Goal: Information Seeking & Learning: Learn about a topic

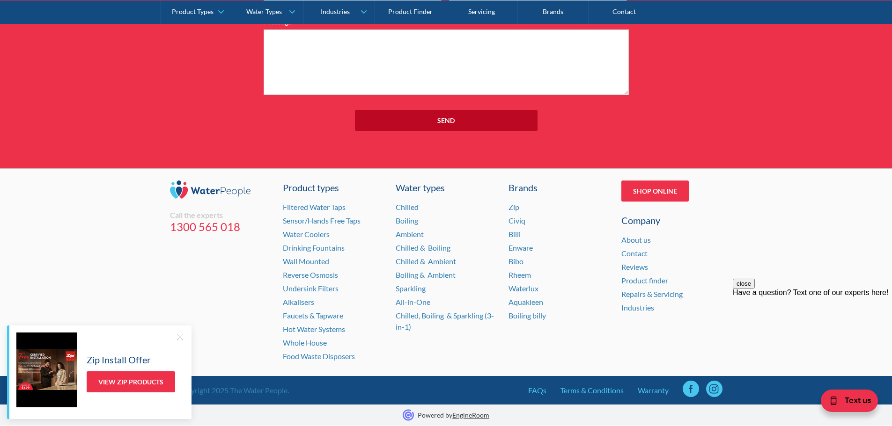
scroll to position [1101, 0]
click at [406, 221] on link "Boiling" at bounding box center [406, 220] width 22 height 9
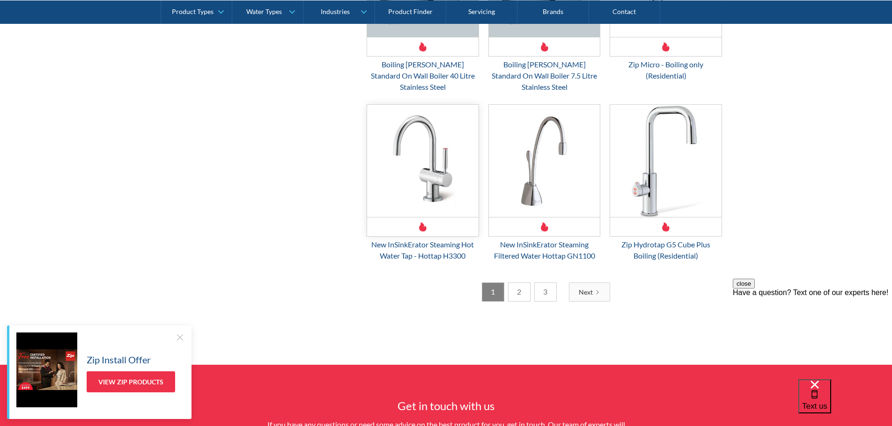
scroll to position [1451, 0]
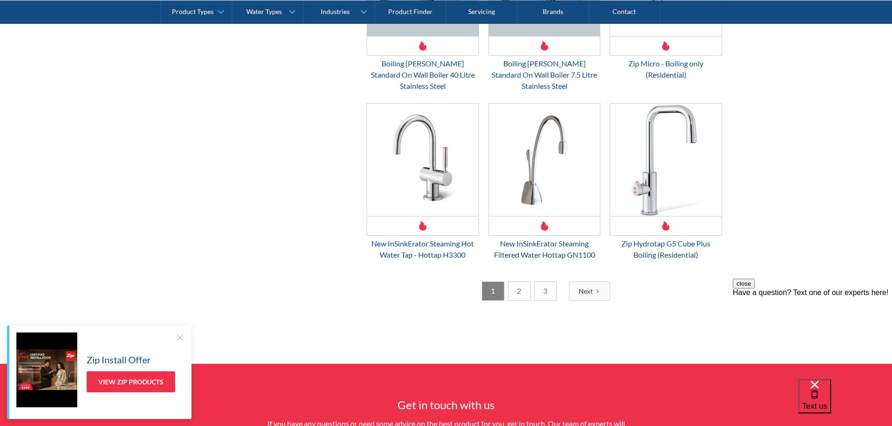
click at [521, 282] on link "2" at bounding box center [519, 291] width 22 height 19
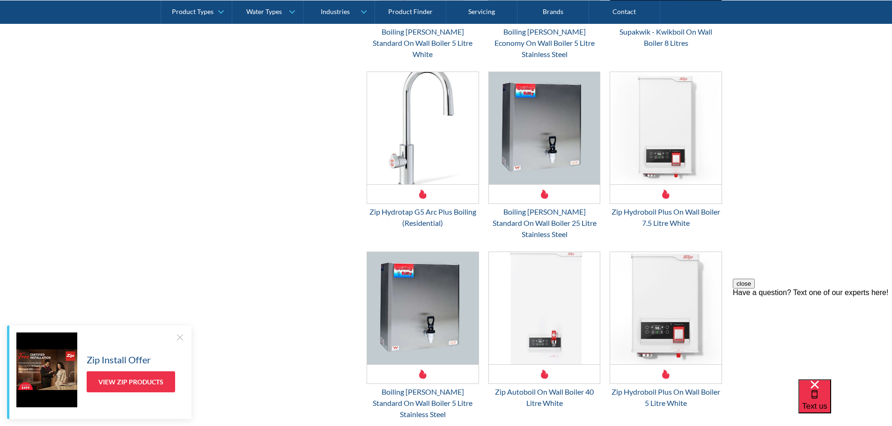
scroll to position [1294, 0]
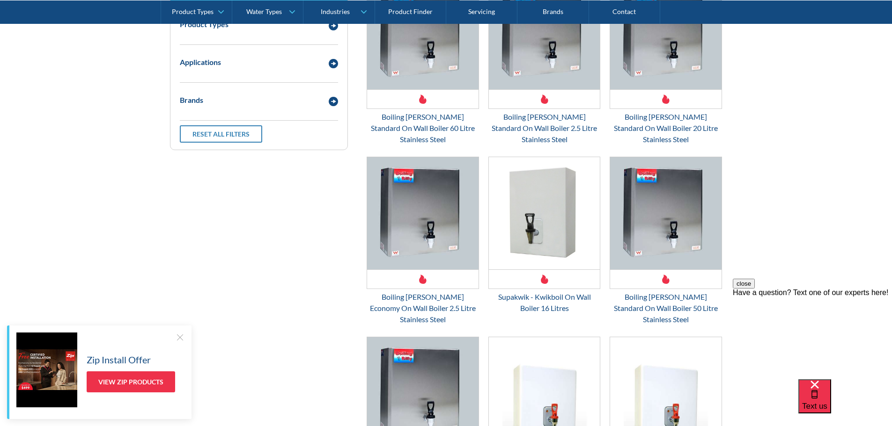
scroll to position [124, 0]
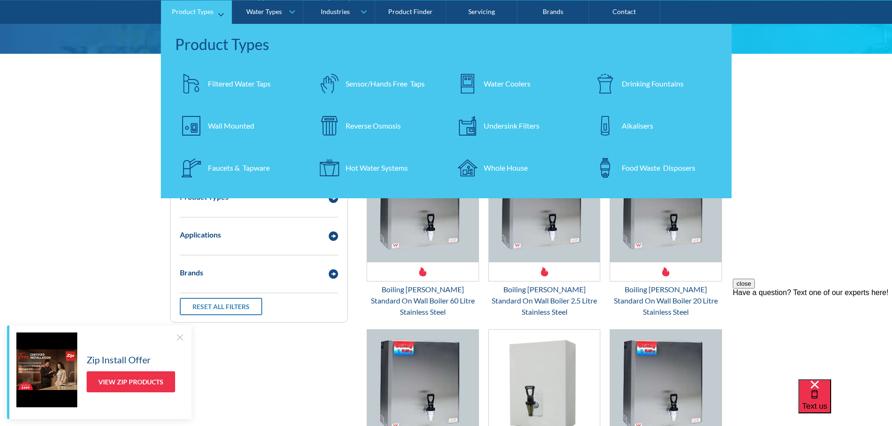
click at [357, 166] on div "Hot Water Systems" at bounding box center [376, 167] width 62 height 11
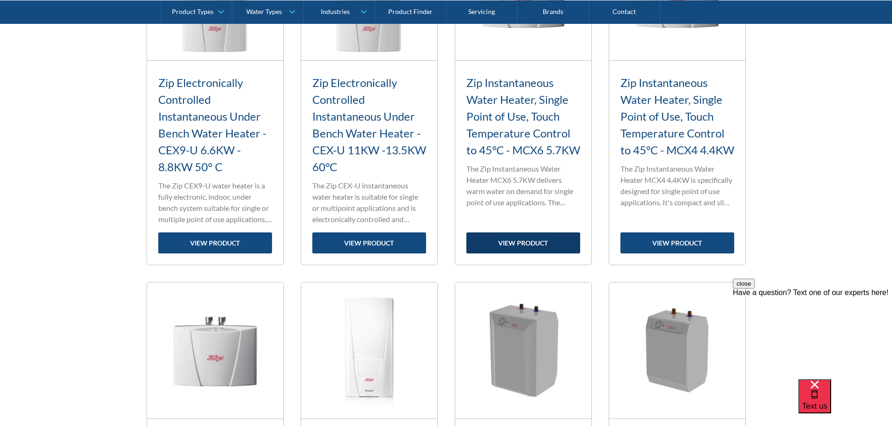
scroll to position [1123, 0]
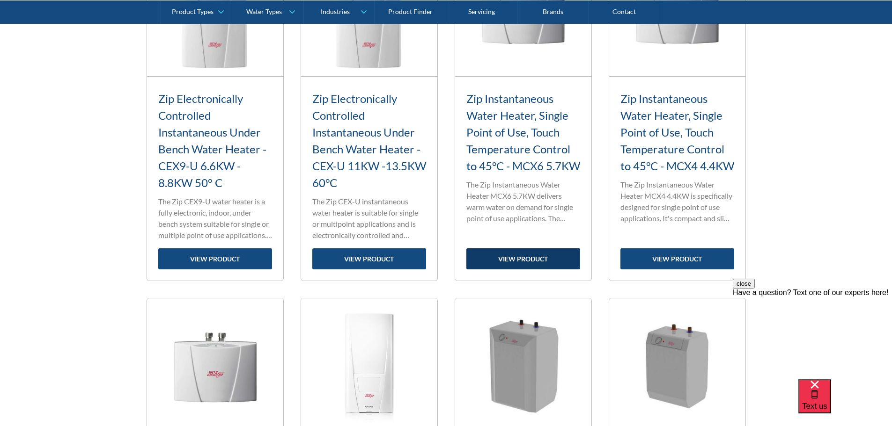
click at [523, 262] on link "view product" at bounding box center [523, 259] width 114 height 21
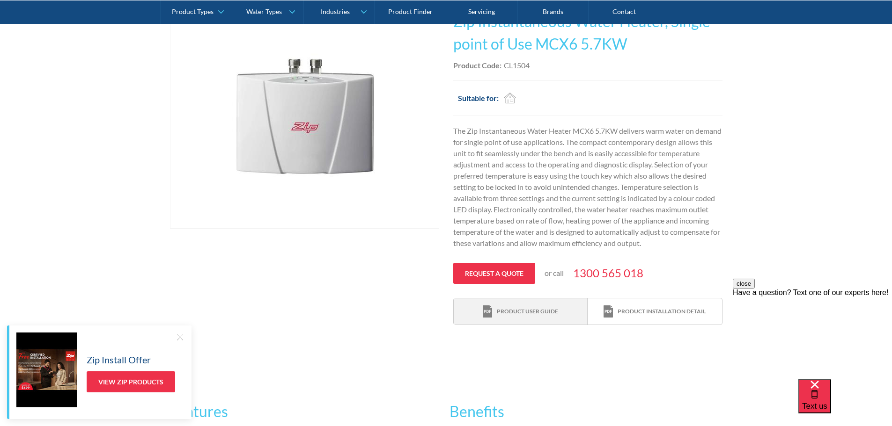
click at [524, 318] on div "Product user guide" at bounding box center [520, 312] width 75 height 13
